Goal: Task Accomplishment & Management: Use online tool/utility

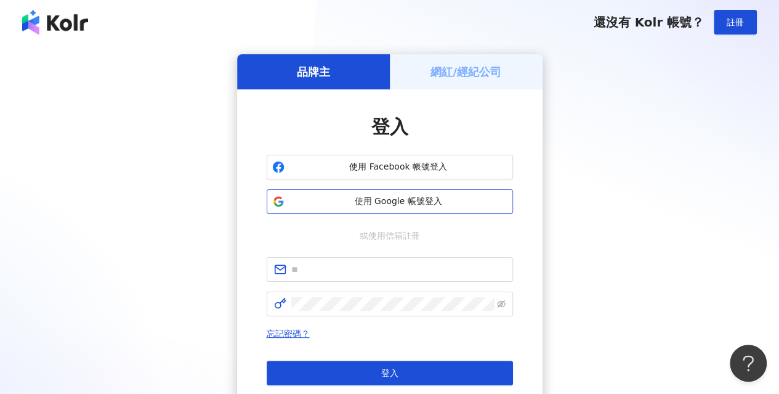
click at [335, 193] on button "使用 Google 帳號登入" at bounding box center [390, 201] width 246 height 25
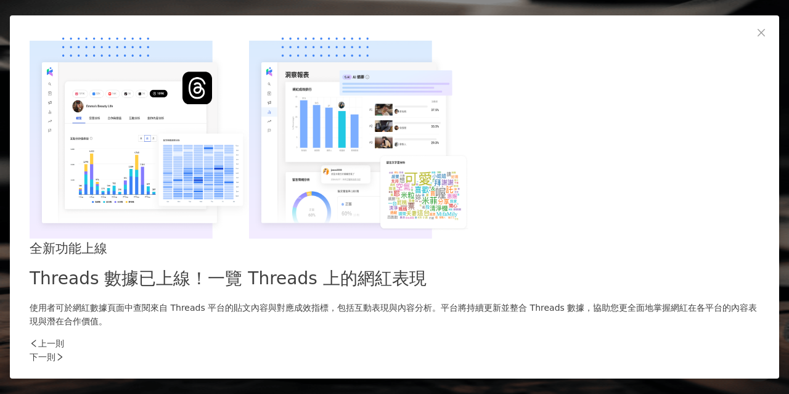
click at [611, 350] on div "下一則" at bounding box center [395, 357] width 730 height 14
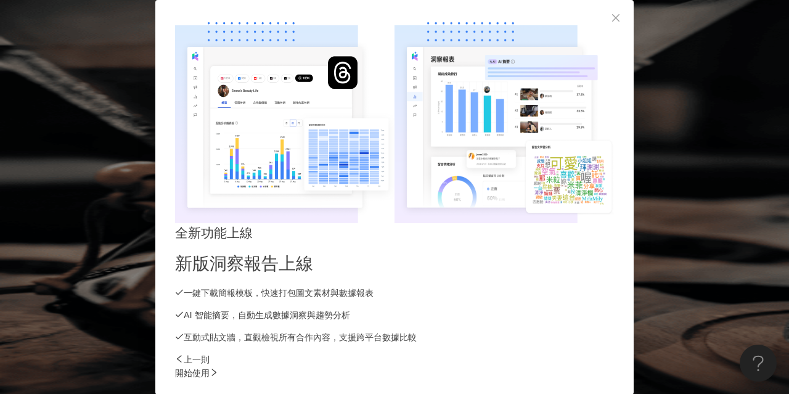
click at [611, 366] on div "開始使用" at bounding box center [394, 373] width 439 height 14
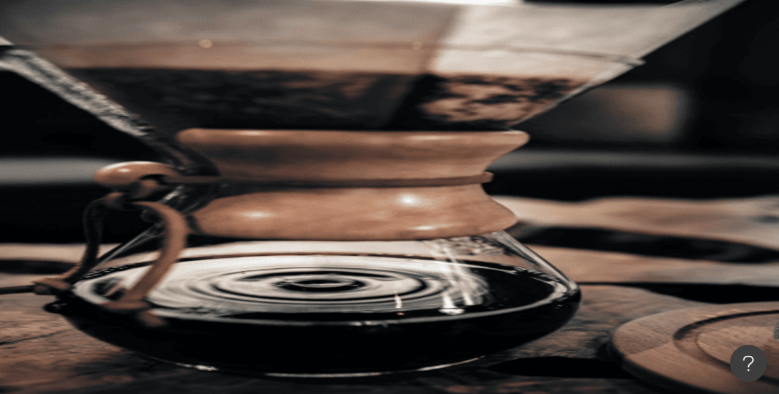
click at [160, 216] on span "K" at bounding box center [158, 223] width 6 height 14
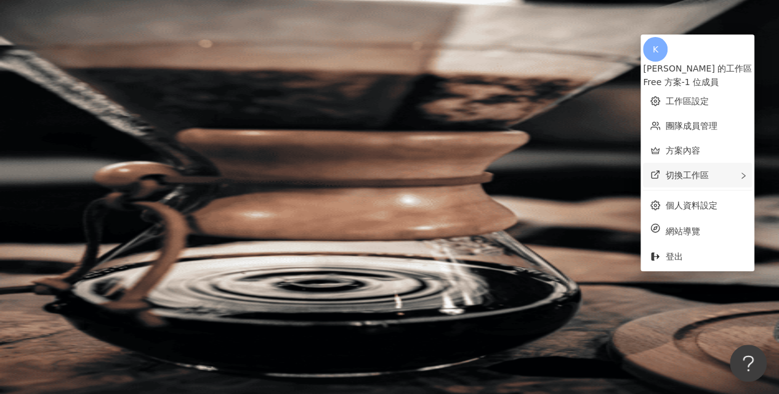
click at [725, 173] on div "切換工作區" at bounding box center [697, 175] width 109 height 25
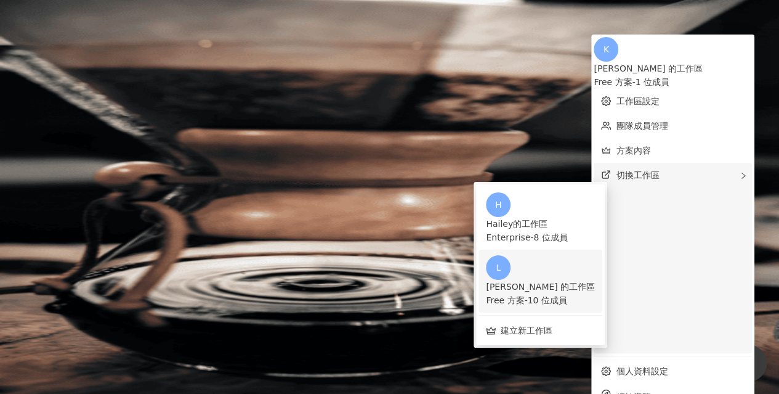
click at [584, 280] on div "[PERSON_NAME] 的工作區 Free 方案 - 10 位成員" at bounding box center [540, 293] width 109 height 27
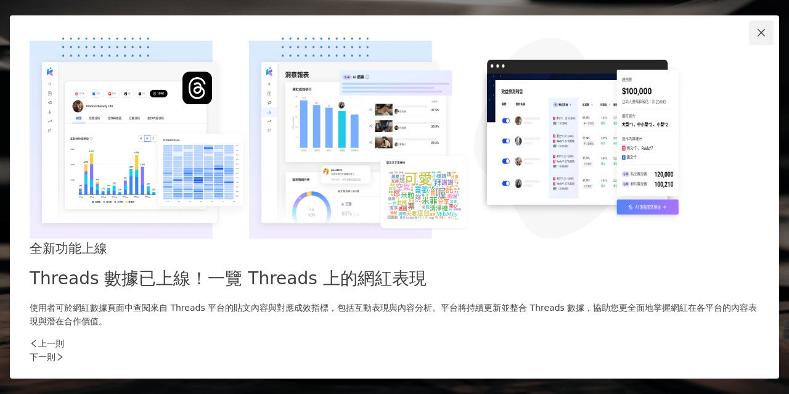
click at [756, 38] on icon "close" at bounding box center [761, 33] width 10 height 10
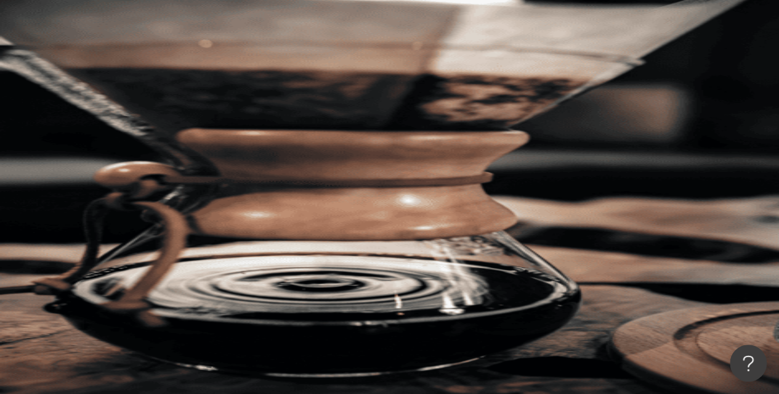
click at [160, 216] on span "L" at bounding box center [157, 223] width 5 height 14
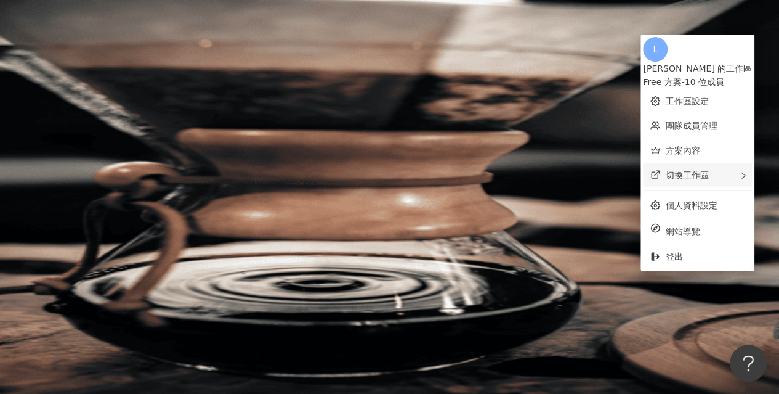
click at [704, 174] on div "切換工作區 H Hailey的工作區 Enterprise - 8 位成員 K [PERSON_NAME] 的工作區 Free 方案 - 1 位成員 建立新工…" at bounding box center [697, 175] width 109 height 25
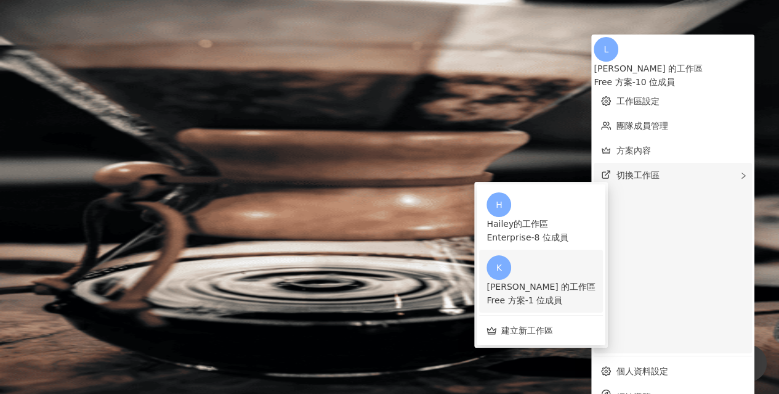
click at [596, 280] on div "[PERSON_NAME] 的工作區" at bounding box center [541, 287] width 109 height 14
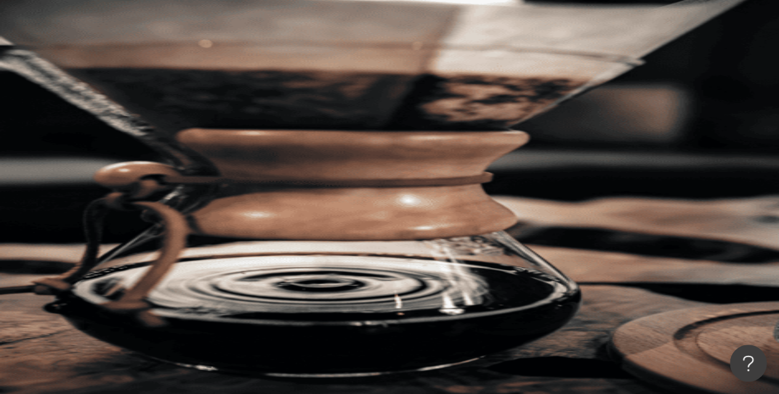
click at [744, 197] on div "K" at bounding box center [462, 221] width 634 height 49
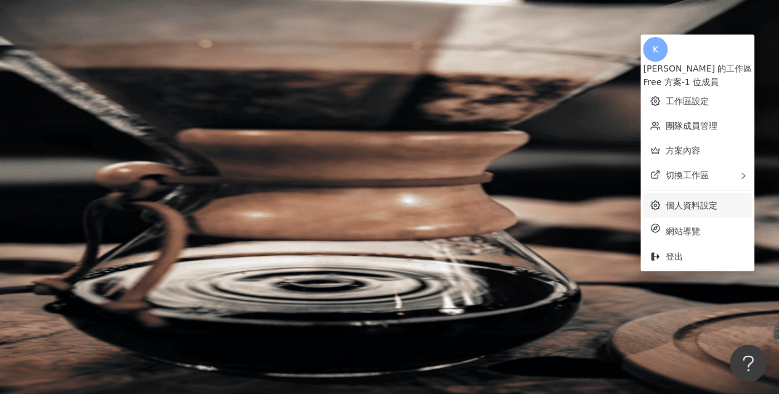
click at [689, 185] on ul "K [PERSON_NAME] 的工作區 Free 方案 - 1 位成員 工作區設定 團隊成員管理 方案內容 切換工作區 H Hailey的工作區 Enter…" at bounding box center [698, 153] width 114 height 237
click at [691, 170] on span "切換工作區" at bounding box center [686, 175] width 43 height 10
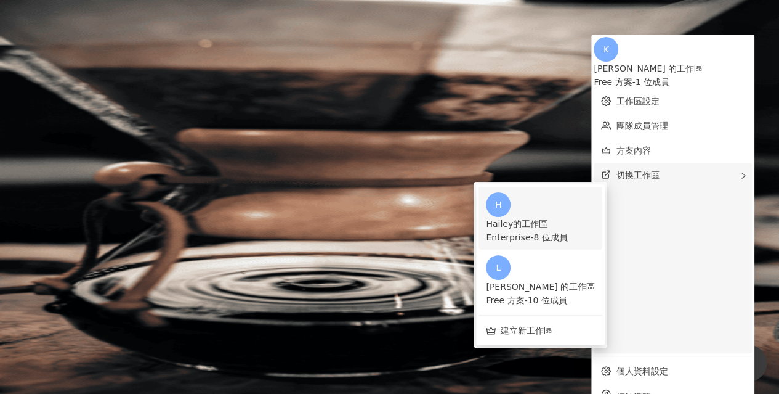
click at [595, 217] on div "Hailey的工作區" at bounding box center [540, 224] width 109 height 14
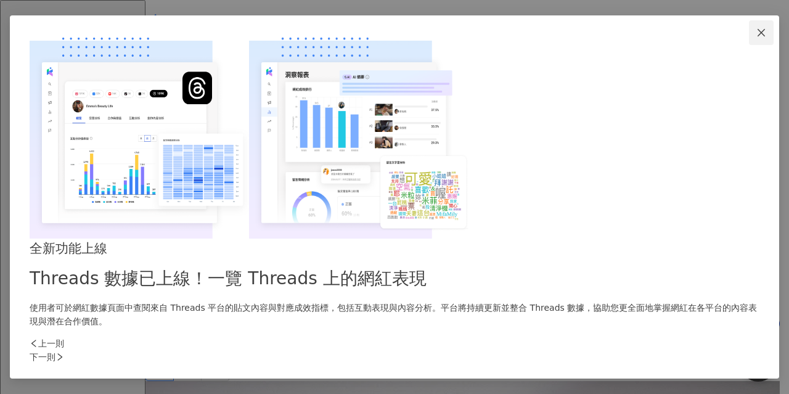
click at [749, 38] on span "Close" at bounding box center [761, 33] width 25 height 10
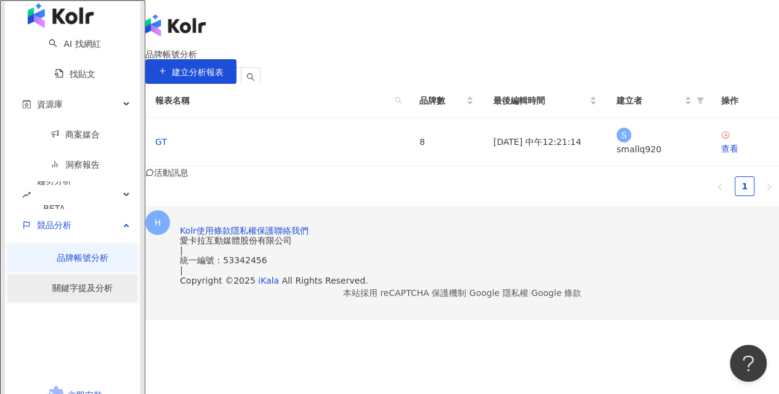
click at [85, 283] on link "關鍵字提及分析" at bounding box center [82, 288] width 60 height 10
